Goal: Task Accomplishment & Management: Manage account settings

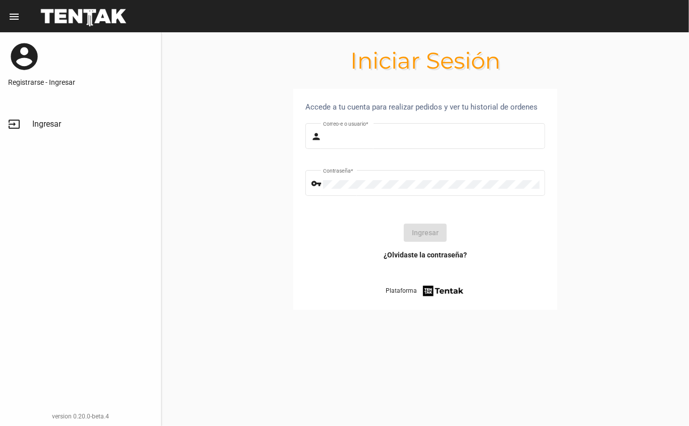
type input "[EMAIL_ADDRESS][DOMAIN_NAME]"
click at [416, 228] on button "Ingresar" at bounding box center [425, 233] width 43 height 18
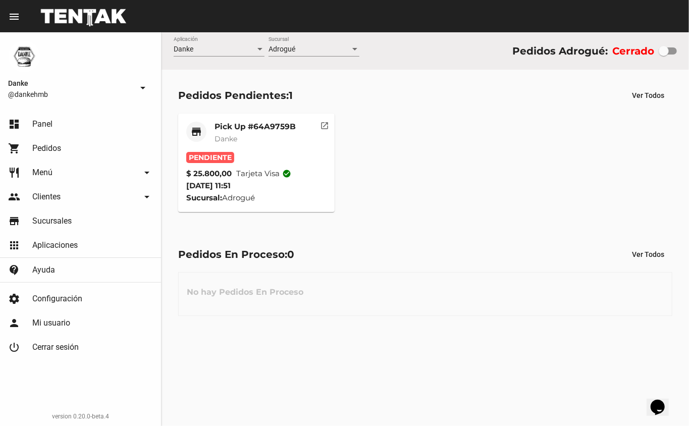
click at [663, 52] on div at bounding box center [664, 51] width 10 height 10
click at [663, 55] on input "checkbox" at bounding box center [663, 55] width 1 height 1
checkbox input "true"
click at [232, 142] on span "Danke" at bounding box center [225, 138] width 23 height 9
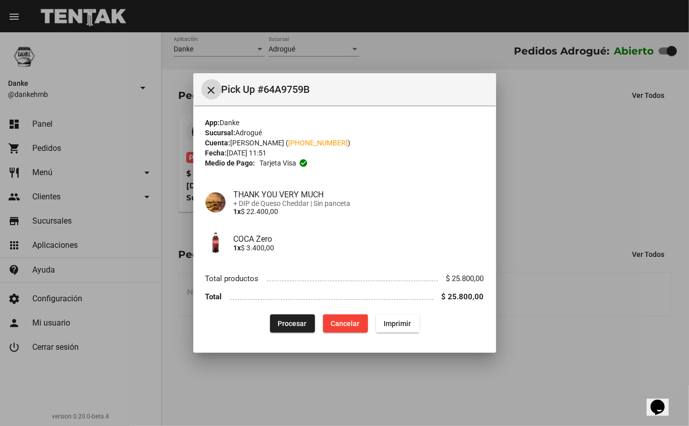
click at [278, 332] on button "Procesar" at bounding box center [292, 323] width 45 height 18
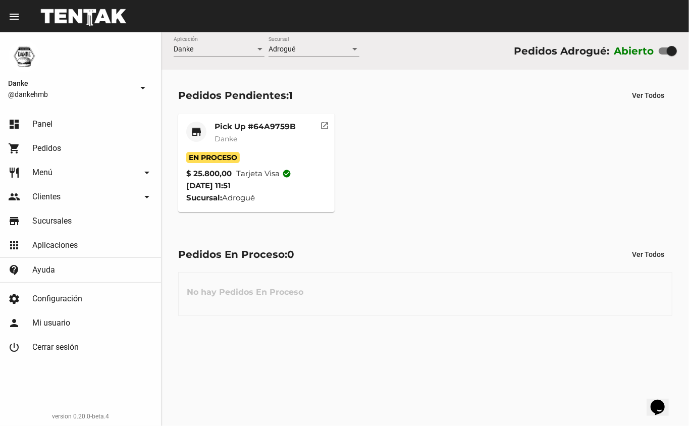
click at [225, 136] on span "Danke" at bounding box center [225, 138] width 23 height 9
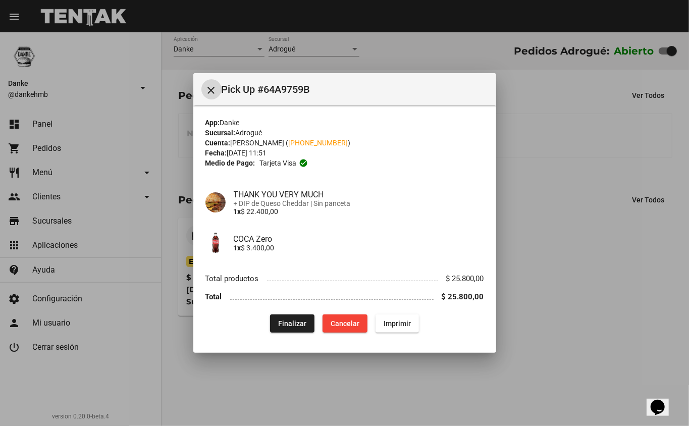
click at [578, 322] on div at bounding box center [344, 213] width 689 height 426
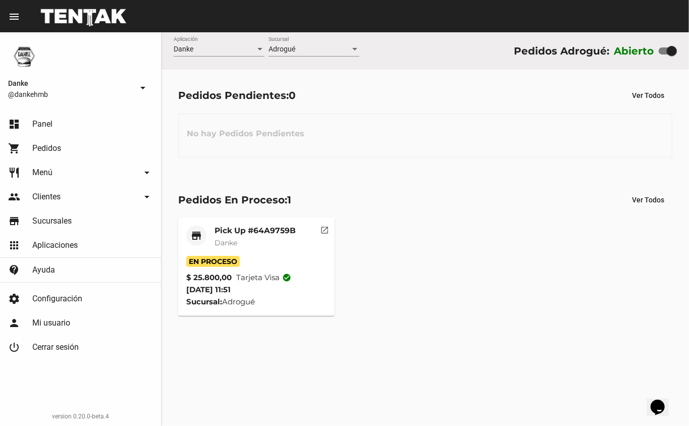
click at [240, 232] on mat-card-title "Pick Up #64A9759B" at bounding box center [254, 231] width 81 height 10
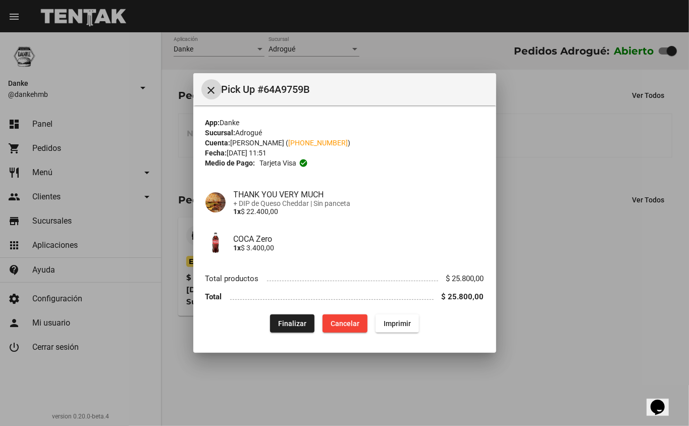
click at [291, 328] on span "Finalizar" at bounding box center [292, 323] width 28 height 8
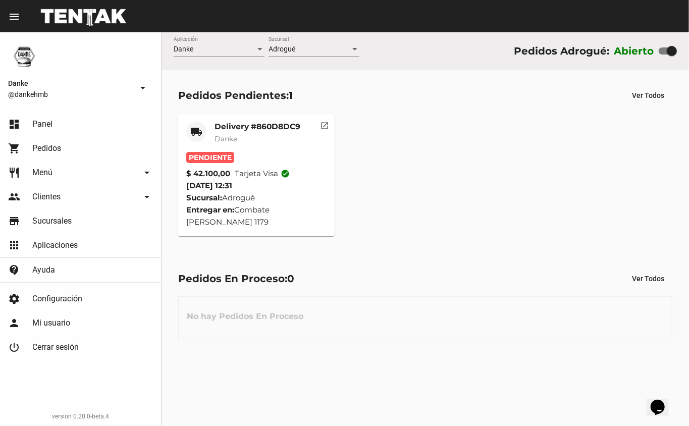
click at [229, 122] on mat-card-title "Delivery #860D8DC9" at bounding box center [257, 127] width 86 height 10
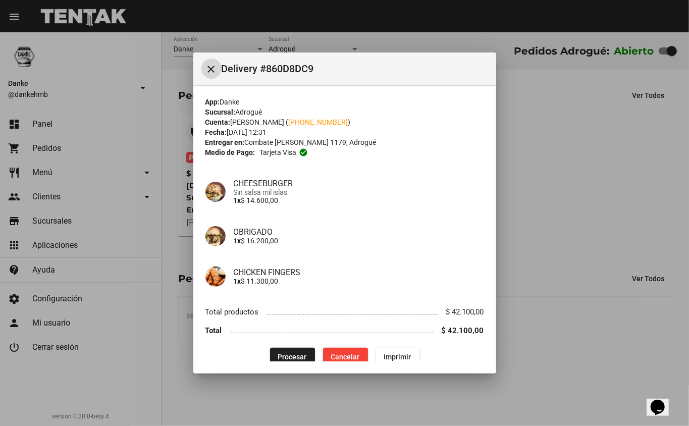
scroll to position [13, 0]
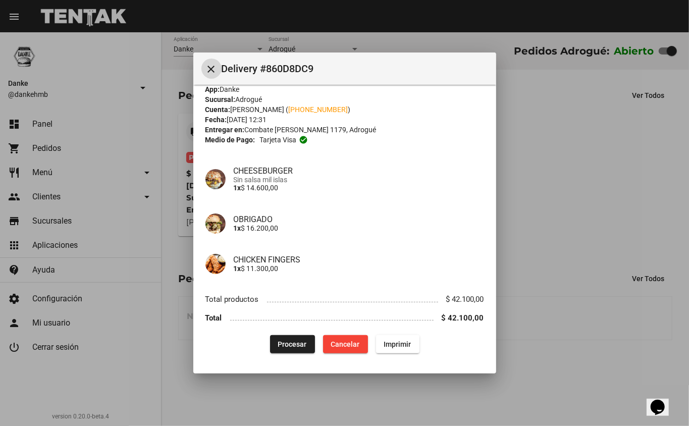
click at [279, 338] on button "Procesar" at bounding box center [292, 344] width 45 height 18
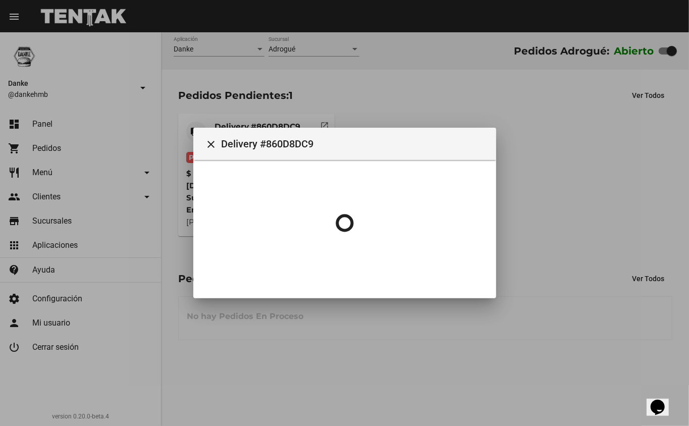
scroll to position [0, 0]
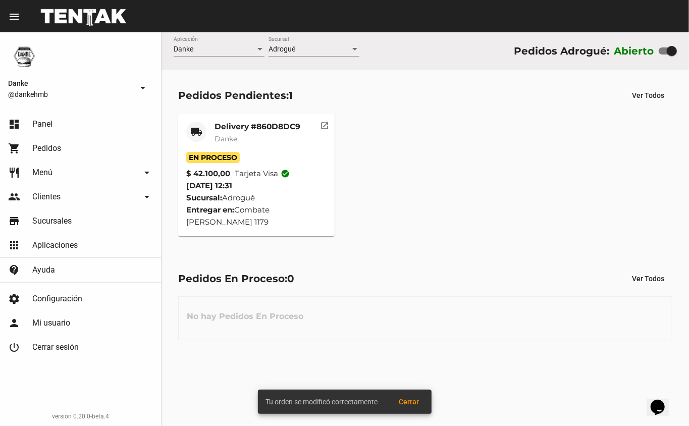
click at [244, 127] on mat-card-title "Delivery #860D8DC9" at bounding box center [257, 127] width 86 height 10
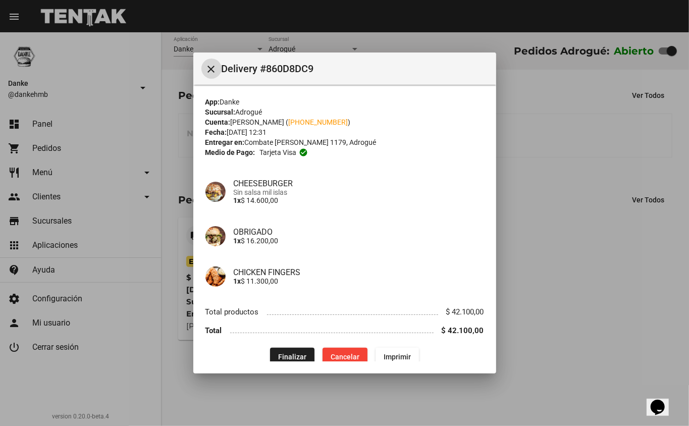
scroll to position [13, 0]
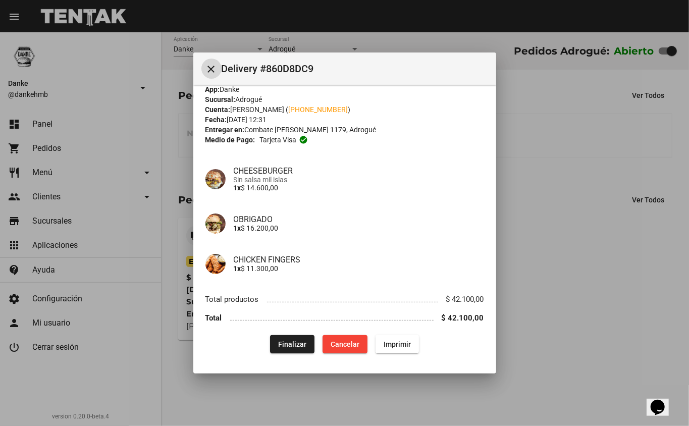
click at [630, 309] on div at bounding box center [344, 213] width 689 height 426
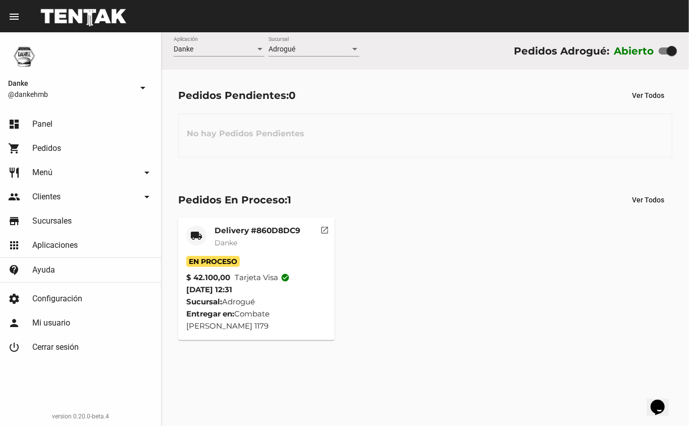
click at [243, 231] on mat-card-title "Delivery #860D8DC9" at bounding box center [257, 231] width 86 height 10
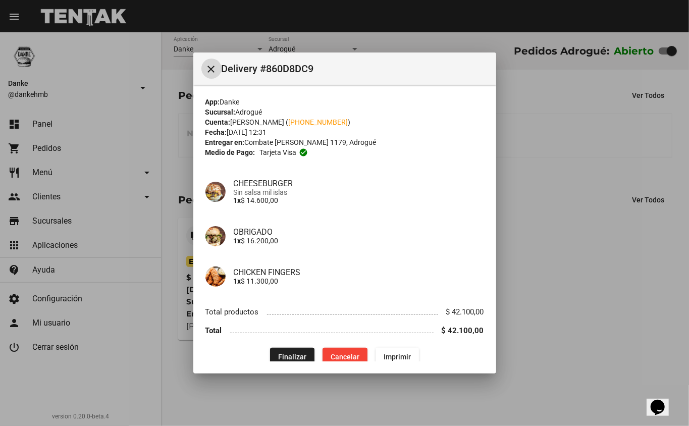
click at [285, 358] on span "Finalizar" at bounding box center [292, 357] width 28 height 8
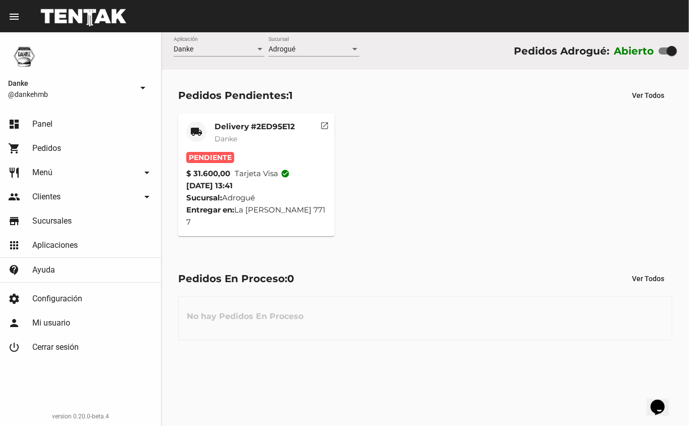
click at [229, 123] on mat-card-title "Delivery #2ED95E12" at bounding box center [254, 127] width 80 height 10
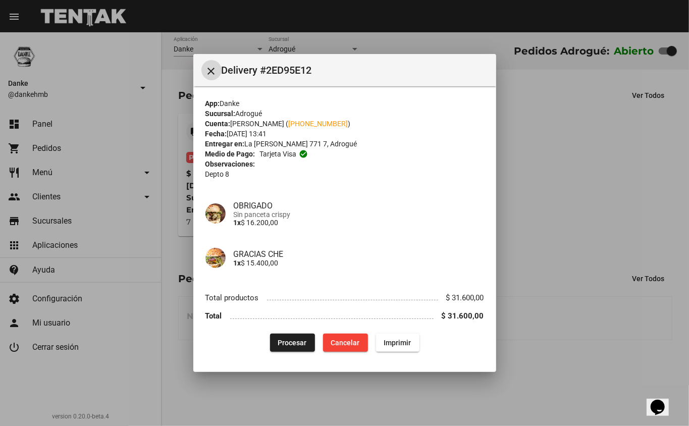
click at [277, 340] on button "Procesar" at bounding box center [292, 343] width 45 height 18
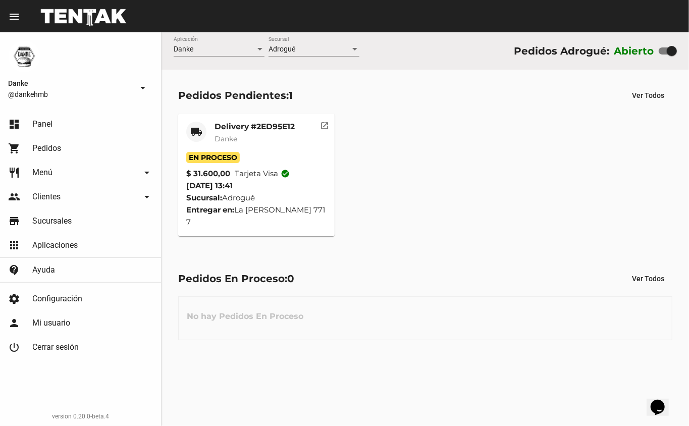
click at [231, 126] on mat-card-title "Delivery #2ED95E12" at bounding box center [254, 127] width 80 height 10
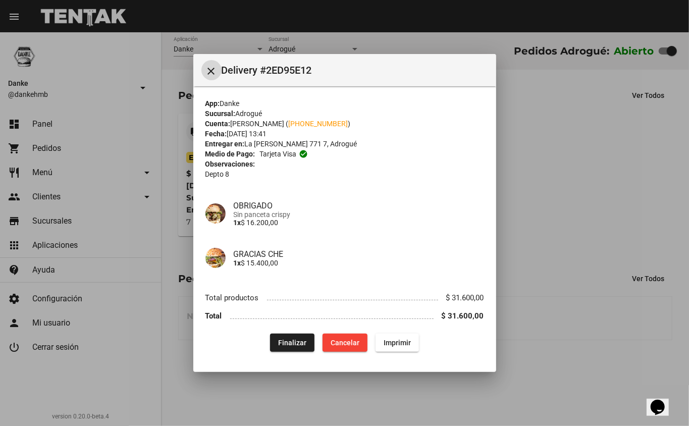
click at [538, 335] on div at bounding box center [344, 213] width 689 height 426
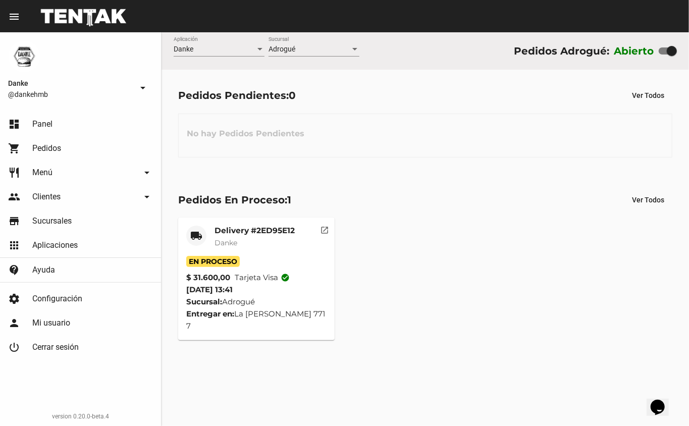
click at [233, 230] on mat-card-title "Delivery #2ED95E12" at bounding box center [254, 231] width 80 height 10
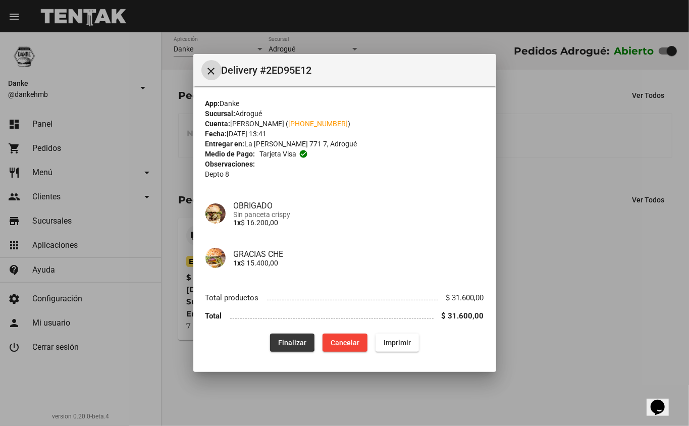
click at [282, 339] on span "Finalizar" at bounding box center [292, 343] width 28 height 8
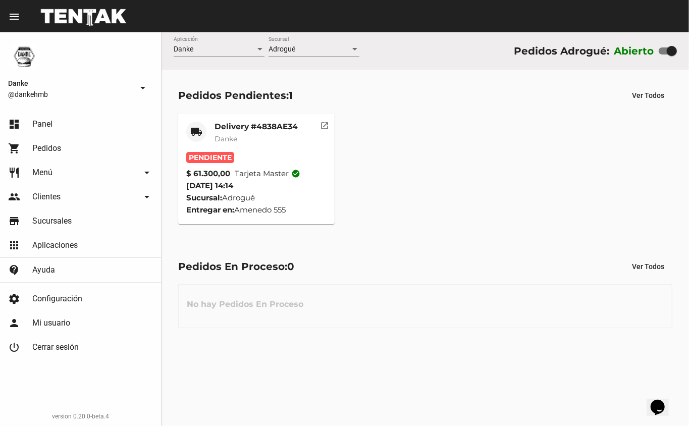
click at [233, 123] on mat-card-title "Delivery #4838AE34" at bounding box center [255, 127] width 83 height 10
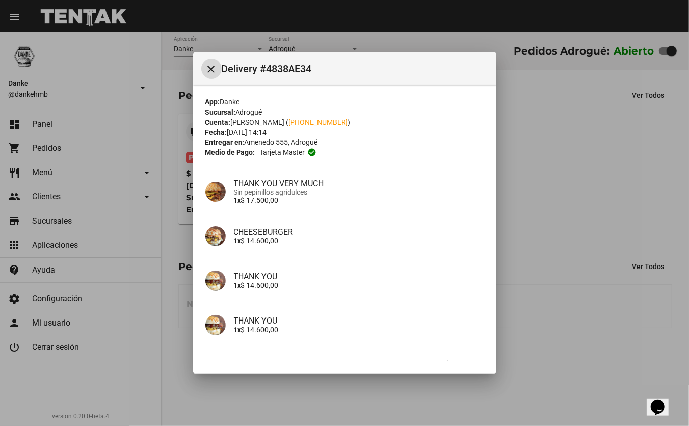
click at [594, 348] on div at bounding box center [344, 213] width 689 height 426
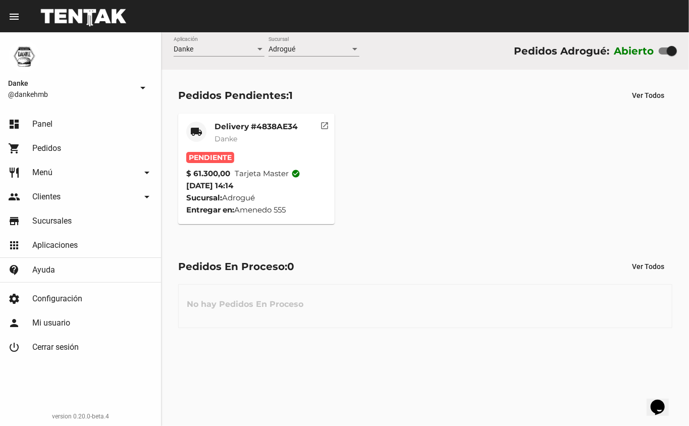
click at [228, 126] on mat-card-title "Delivery #4838AE34" at bounding box center [255, 127] width 83 height 10
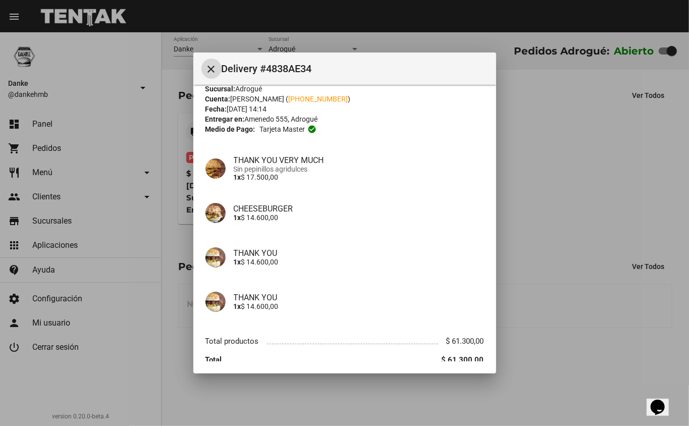
scroll to position [0, 0]
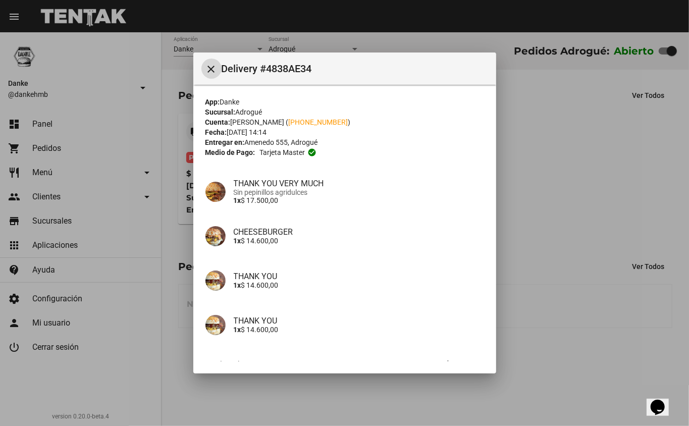
click at [570, 253] on div at bounding box center [344, 213] width 689 height 426
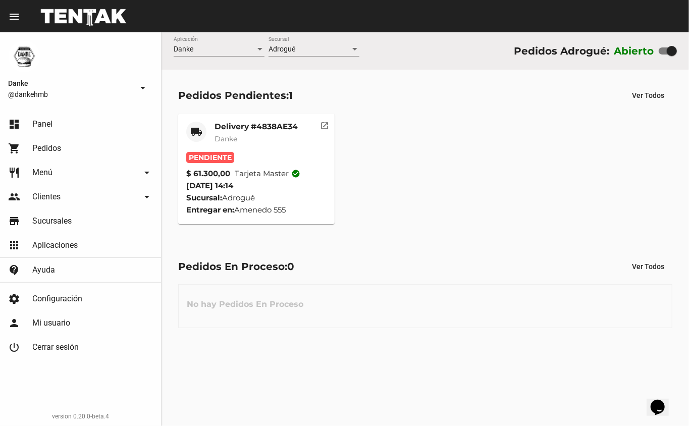
click at [211, 138] on mat-card-header "local_shipping Delivery #4838AE34 Danke" at bounding box center [256, 137] width 141 height 30
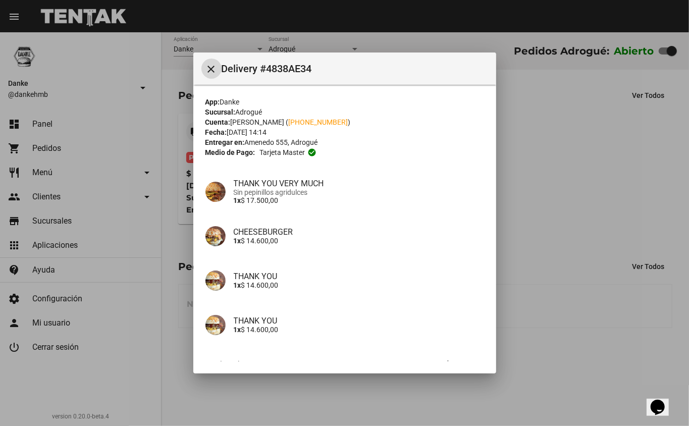
scroll to position [65, 0]
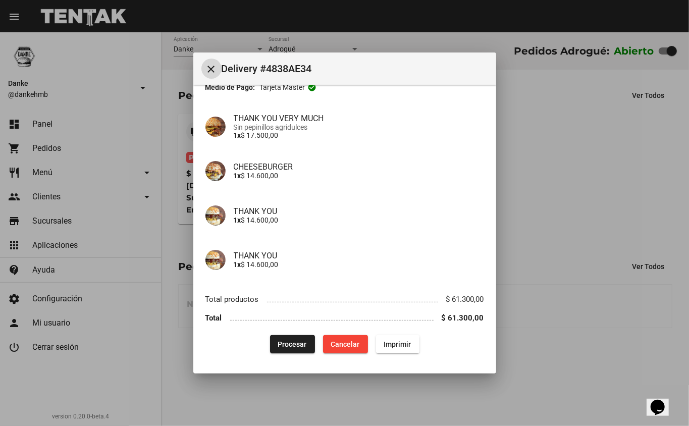
click at [336, 344] on span "Cancelar" at bounding box center [345, 344] width 29 height 8
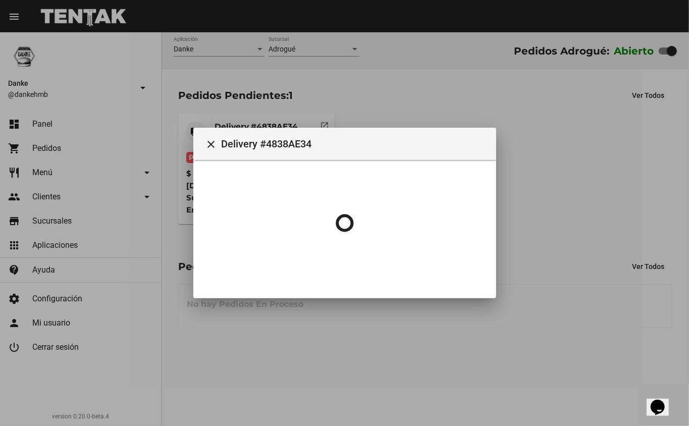
scroll to position [0, 0]
